Goal: Task Accomplishment & Management: Manage account settings

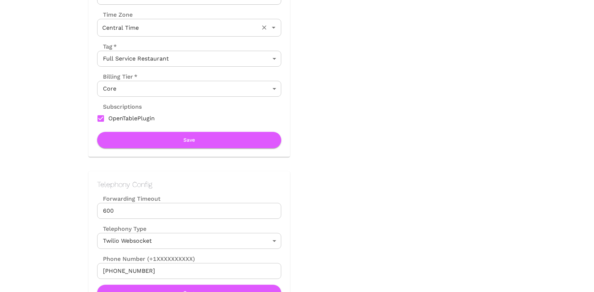
scroll to position [222, 0]
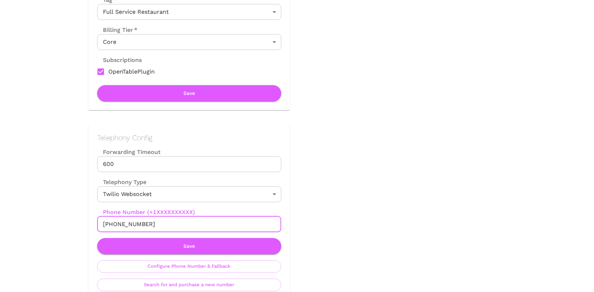
drag, startPoint x: 110, startPoint y: 224, endPoint x: 180, endPoint y: 224, distance: 70.3
click at [180, 224] on input "+12193275660" at bounding box center [189, 224] width 184 height 16
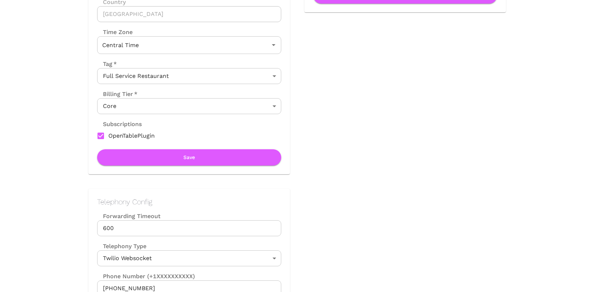
scroll to position [234, 0]
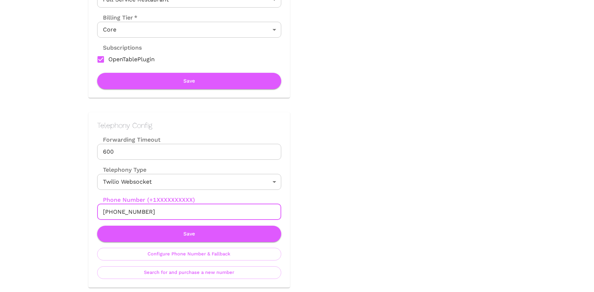
drag, startPoint x: 110, startPoint y: 210, endPoint x: 157, endPoint y: 210, distance: 46.7
click at [157, 210] on input "+12193553047" at bounding box center [189, 212] width 184 height 16
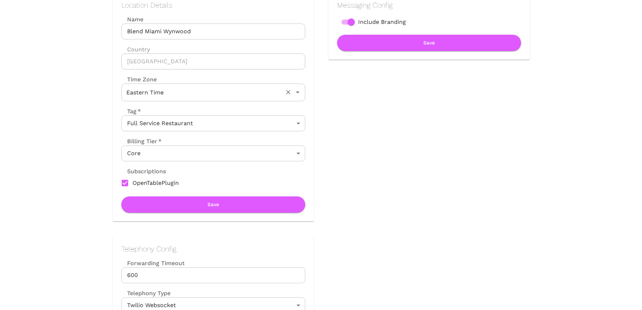
scroll to position [160, 0]
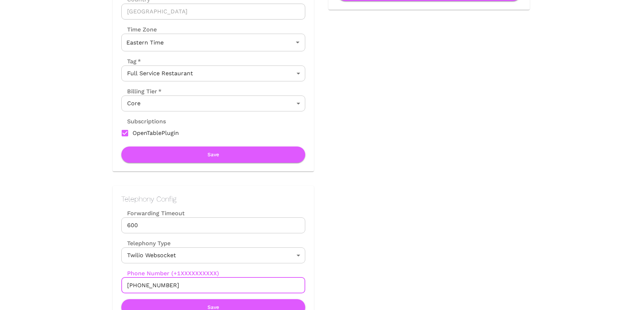
drag, startPoint x: 134, startPoint y: 286, endPoint x: 206, endPoint y: 286, distance: 72.1
click at [206, 286] on input "[PHONE_NUMBER]" at bounding box center [213, 286] width 184 height 16
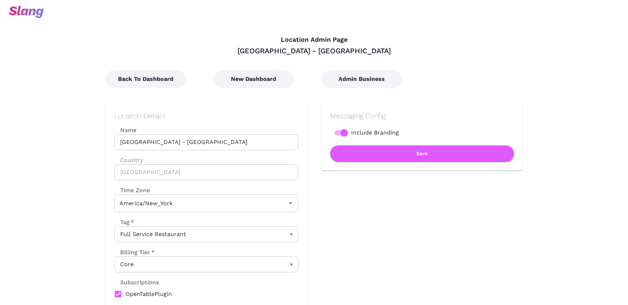
type input "Eastern Time"
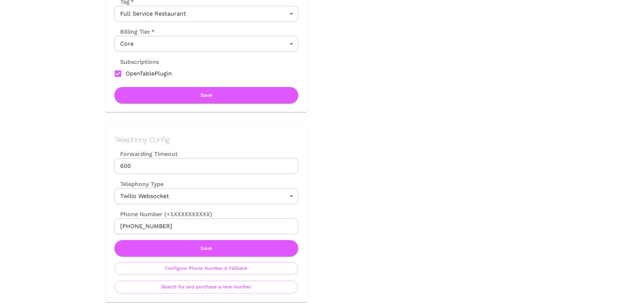
scroll to position [221, 0]
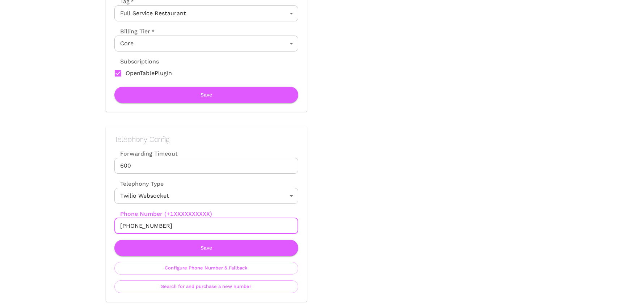
drag, startPoint x: 129, startPoint y: 225, endPoint x: 171, endPoint y: 225, distance: 42.7
click at [171, 225] on input "[PHONE_NUMBER]" at bounding box center [206, 226] width 184 height 16
drag, startPoint x: 171, startPoint y: 225, endPoint x: 126, endPoint y: 225, distance: 45.6
click at [126, 225] on input "[PHONE_NUMBER]" at bounding box center [206, 226] width 184 height 16
